Goal: Transaction & Acquisition: Purchase product/service

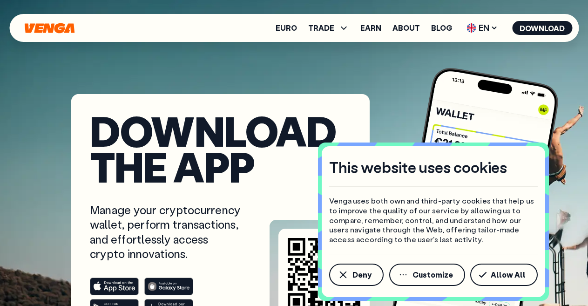
click at [384, 94] on div "Download the app Manage your cryptocurrency wallet, perform transactions, and e…" at bounding box center [293, 235] width 565 height 283
click at [366, 277] on span "Deny" at bounding box center [361, 274] width 19 height 7
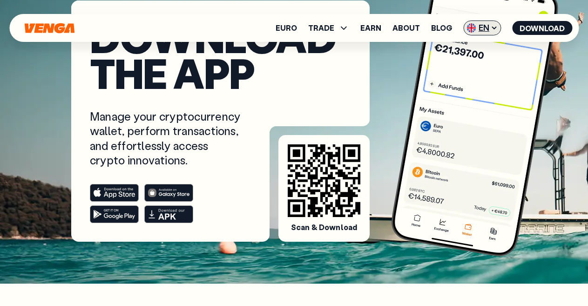
scroll to position [93, 0]
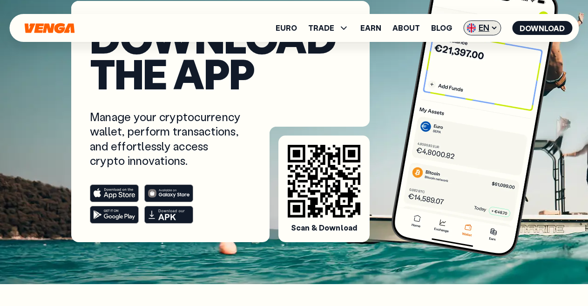
click at [489, 32] on span "EN" at bounding box center [482, 27] width 38 height 15
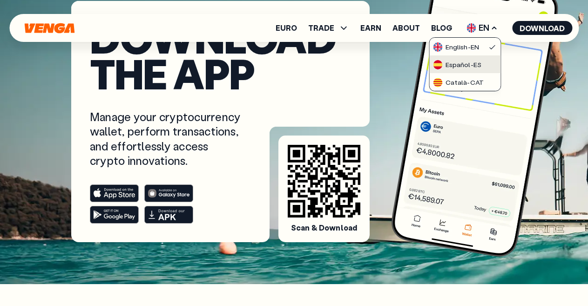
click at [476, 61] on div "Español - ES" at bounding box center [457, 64] width 48 height 9
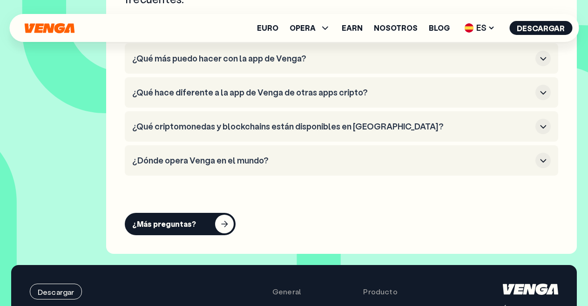
scroll to position [3729, 0]
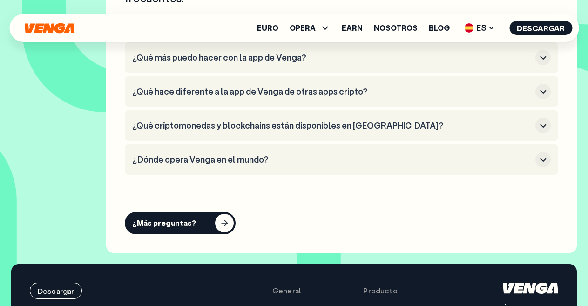
click at [543, 90] on icon "button" at bounding box center [542, 91] width 11 height 11
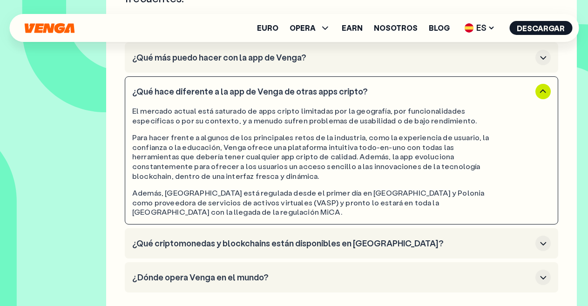
click at [259, 238] on h3 "¿Qué criptomonedas y blockchains están disponibles en [GEOGRAPHIC_DATA]?" at bounding box center [331, 243] width 399 height 10
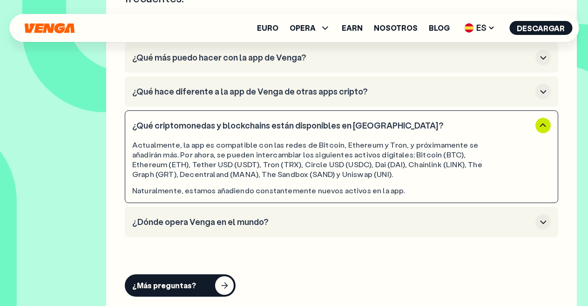
click at [224, 223] on h3 "¿Dónde opera Venga en el mundo?" at bounding box center [331, 222] width 399 height 10
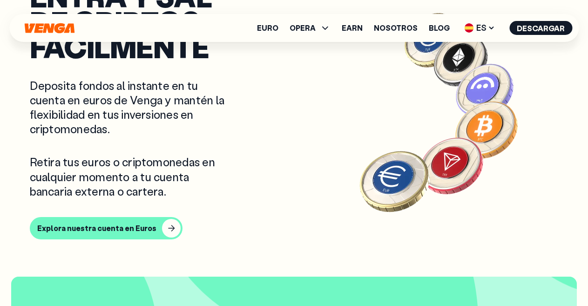
scroll to position [732, 0]
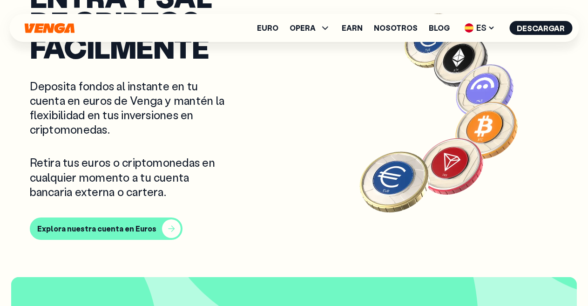
click at [143, 227] on div "Explora nuestra cuenta en Euros" at bounding box center [96, 228] width 119 height 9
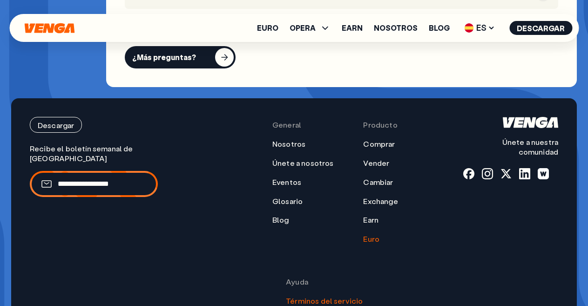
scroll to position [3633, 0]
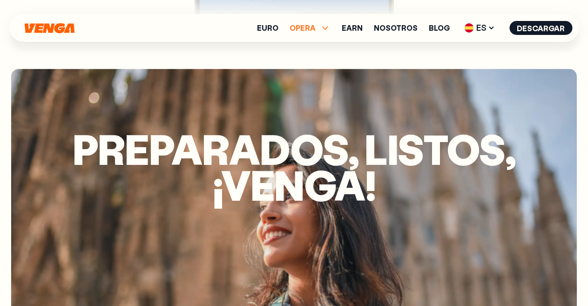
click at [329, 27] on icon at bounding box center [324, 27] width 11 height 11
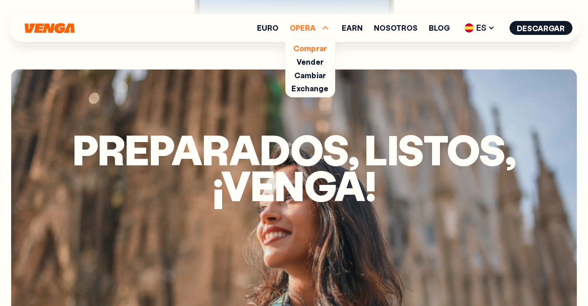
click at [318, 45] on link "Comprar" at bounding box center [310, 48] width 34 height 10
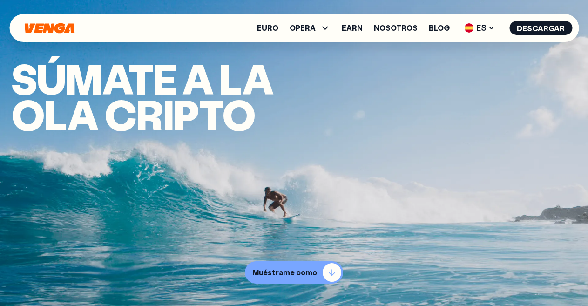
click at [289, 261] on button "Muéstrame como" at bounding box center [294, 272] width 98 height 22
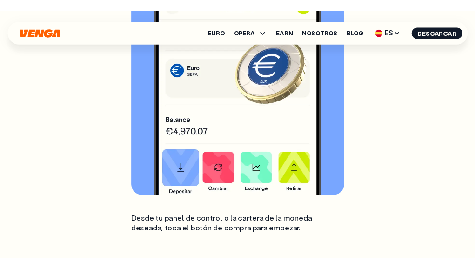
scroll to position [1549, 0]
